Goal: Check status: Check status

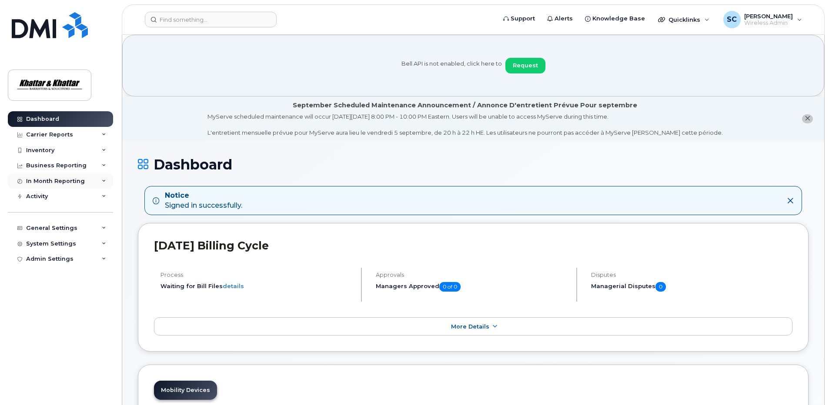
click at [36, 181] on div "In Month Reporting" at bounding box center [55, 181] width 59 height 7
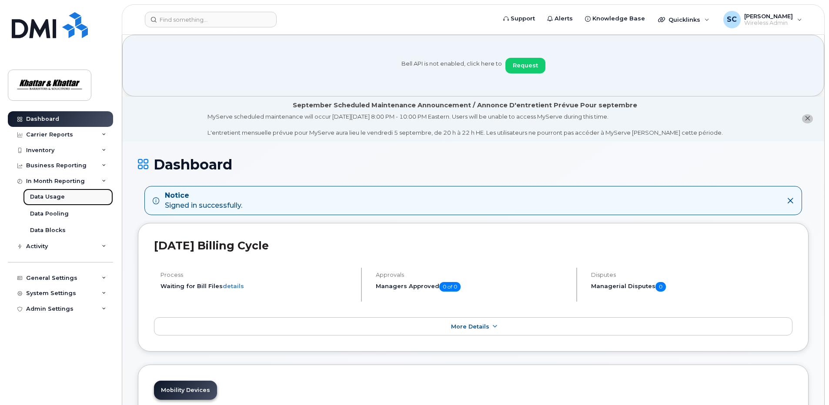
click at [40, 195] on div "Data Usage" at bounding box center [47, 197] width 35 height 8
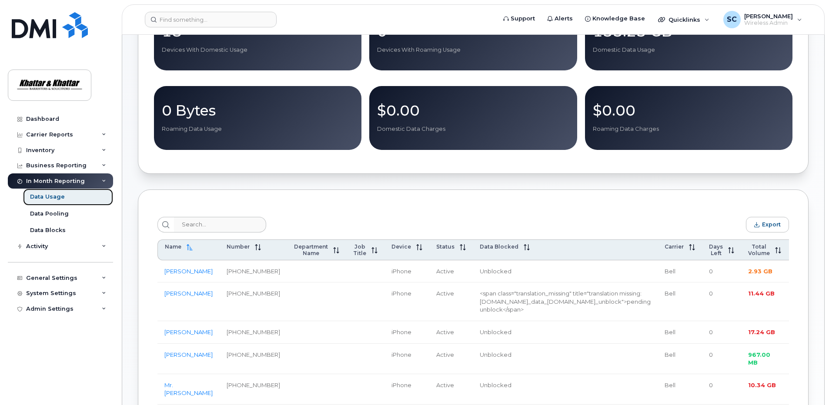
scroll to position [261, 0]
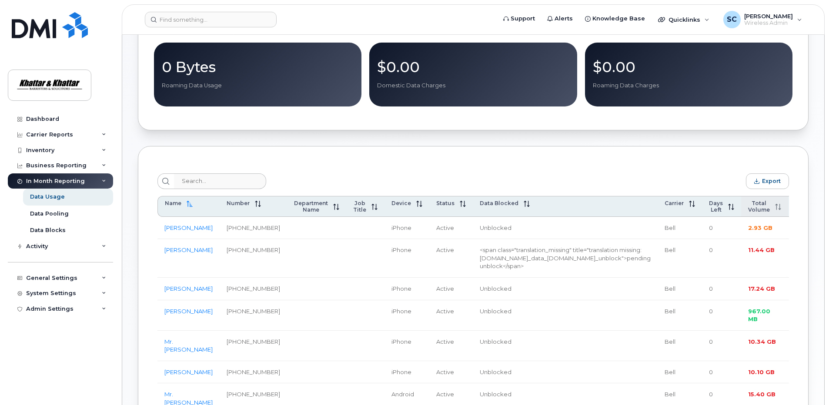
click at [748, 211] on span "Total Volume" at bounding box center [759, 206] width 22 height 13
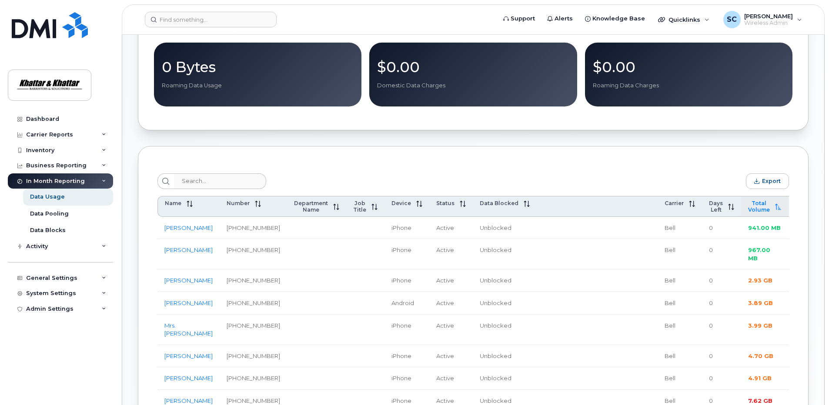
click at [748, 211] on span "Total Volume" at bounding box center [759, 206] width 22 height 13
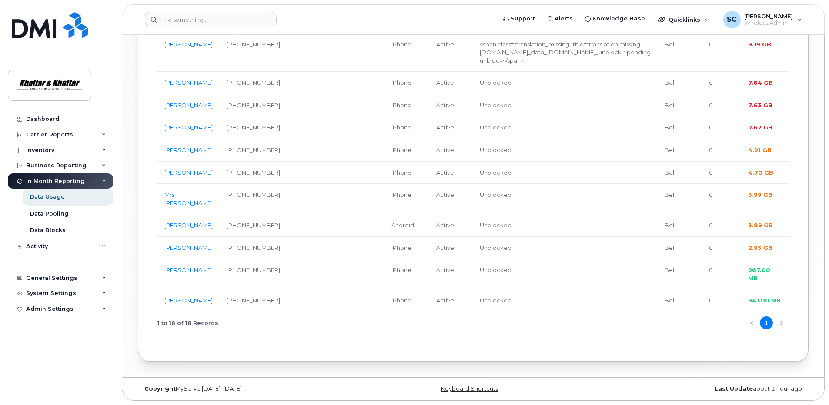
scroll to position [757, 0]
click at [57, 229] on div "Data Blocks" at bounding box center [48, 230] width 36 height 8
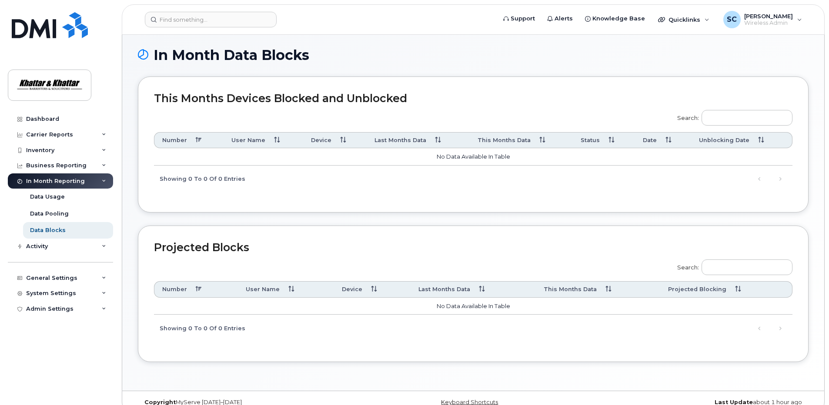
scroll to position [123, 0]
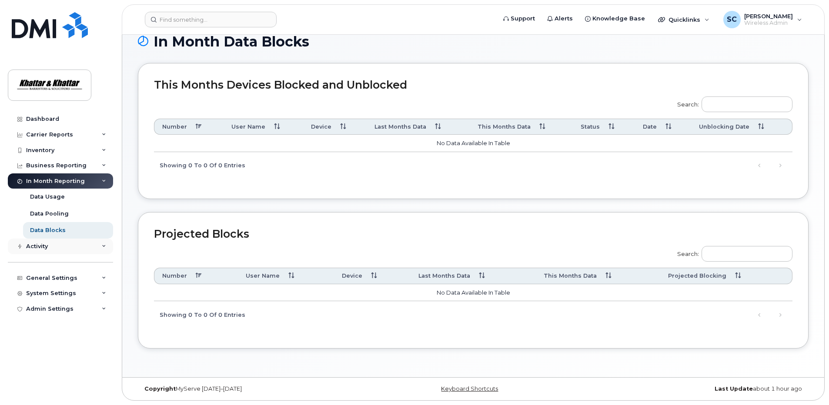
click at [64, 250] on div "Activity" at bounding box center [60, 247] width 105 height 16
